Goal: Task Accomplishment & Management: Manage account settings

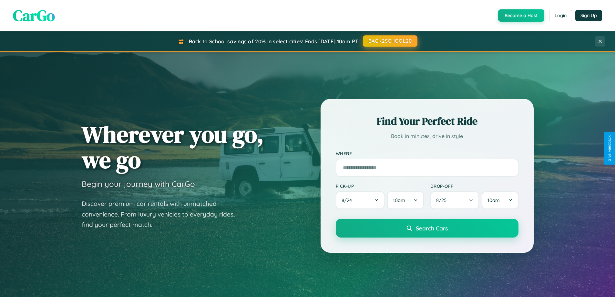
click at [390, 41] on button "BACK2SCHOOL20" at bounding box center [390, 41] width 55 height 12
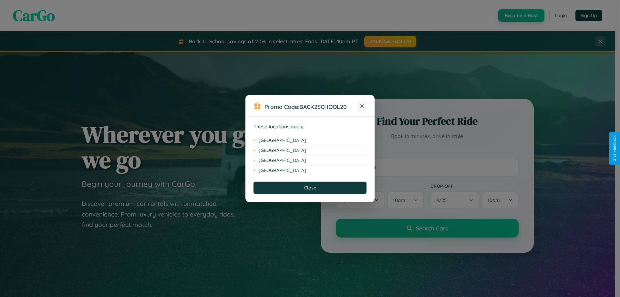
click at [362, 106] on icon at bounding box center [362, 106] width 4 height 4
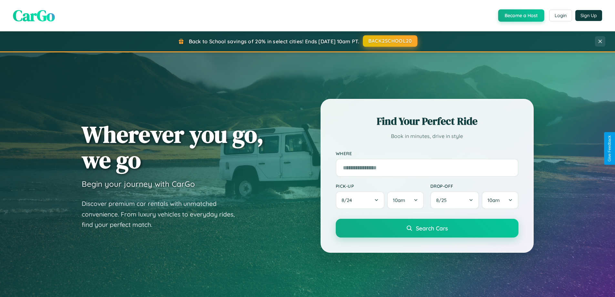
click at [390, 41] on button "BACK2SCHOOL20" at bounding box center [390, 41] width 55 height 12
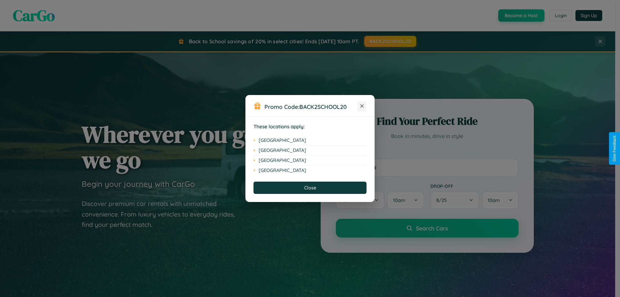
click at [362, 106] on icon at bounding box center [362, 106] width 4 height 4
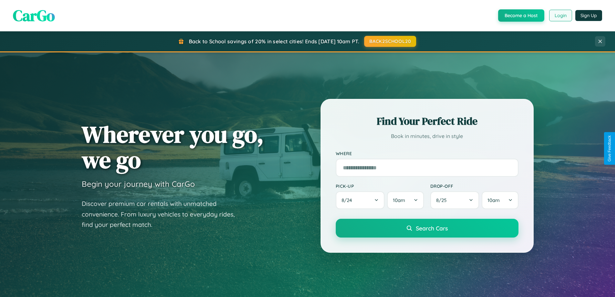
click at [560, 15] on button "Login" at bounding box center [560, 16] width 23 height 12
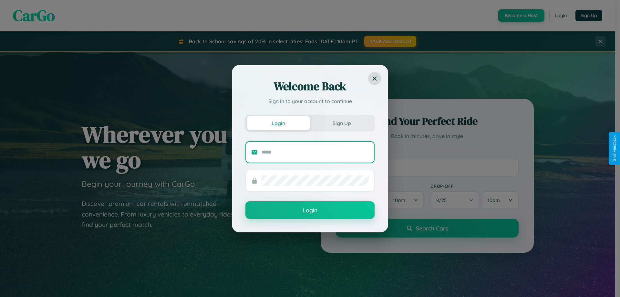
click at [315, 152] on input "text" at bounding box center [314, 152] width 107 height 10
type input "**********"
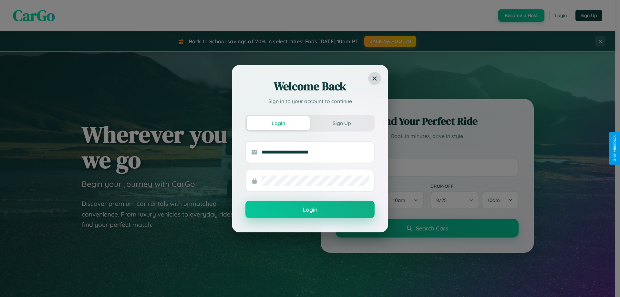
click at [310, 209] on button "Login" at bounding box center [309, 208] width 129 height 17
